Goal: Communication & Community: Ask a question

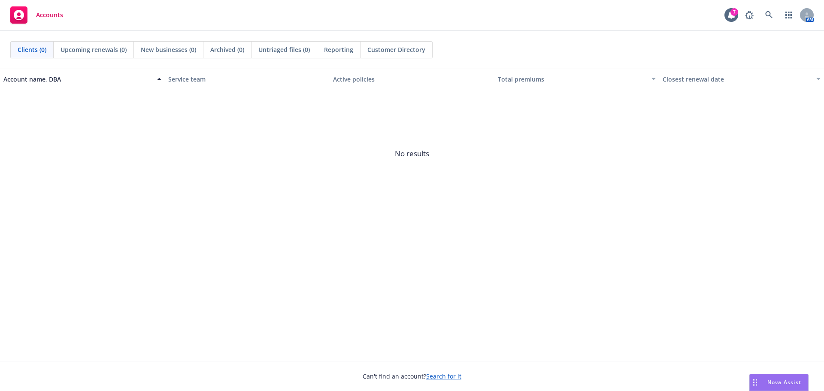
scroll to position [112, 0]
click at [776, 380] on span "Nova Assist" at bounding box center [784, 381] width 34 height 7
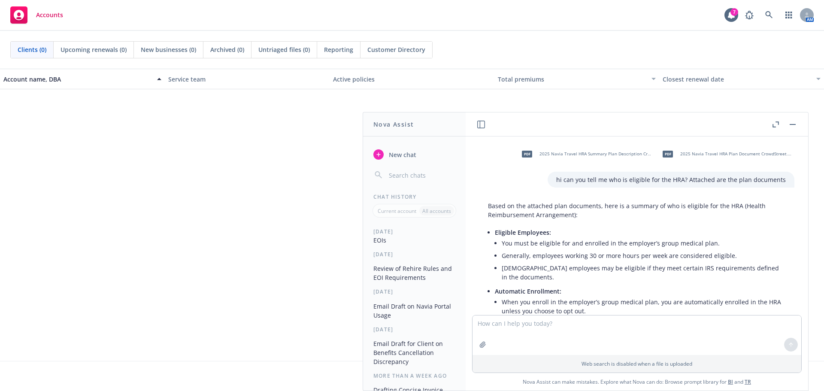
click at [477, 129] on button at bounding box center [481, 124] width 10 height 10
click at [394, 153] on span "New chat" at bounding box center [401, 154] width 29 height 9
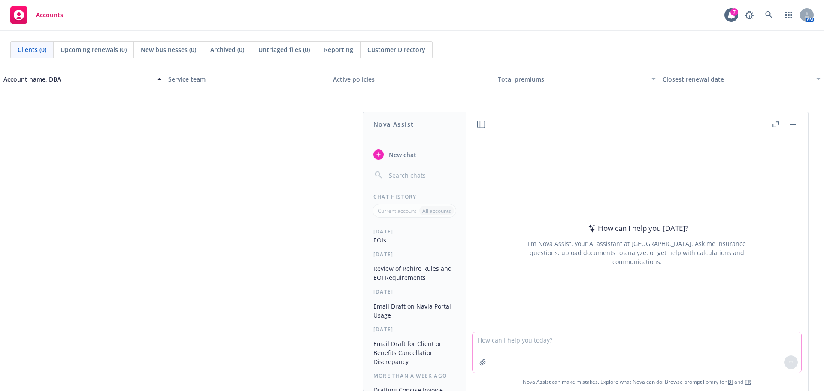
click at [477, 366] on button "button" at bounding box center [483, 362] width 14 height 14
click at [479, 359] on icon "button" at bounding box center [482, 362] width 7 height 7
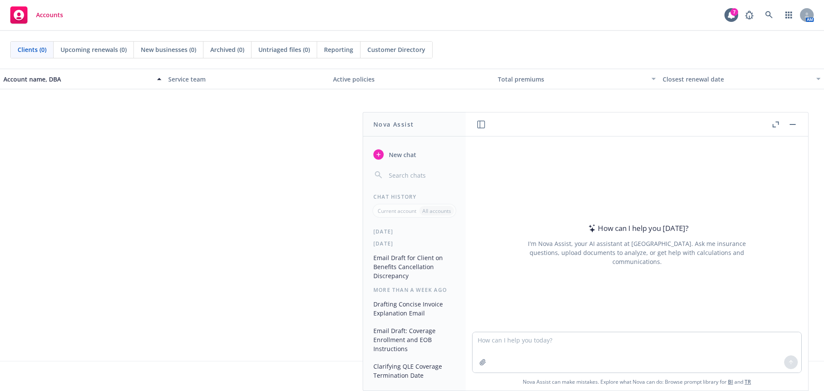
click at [787, 122] on button at bounding box center [792, 124] width 10 height 10
click at [792, 123] on button "button" at bounding box center [792, 124] width 10 height 10
